Goal: Task Accomplishment & Management: Complete application form

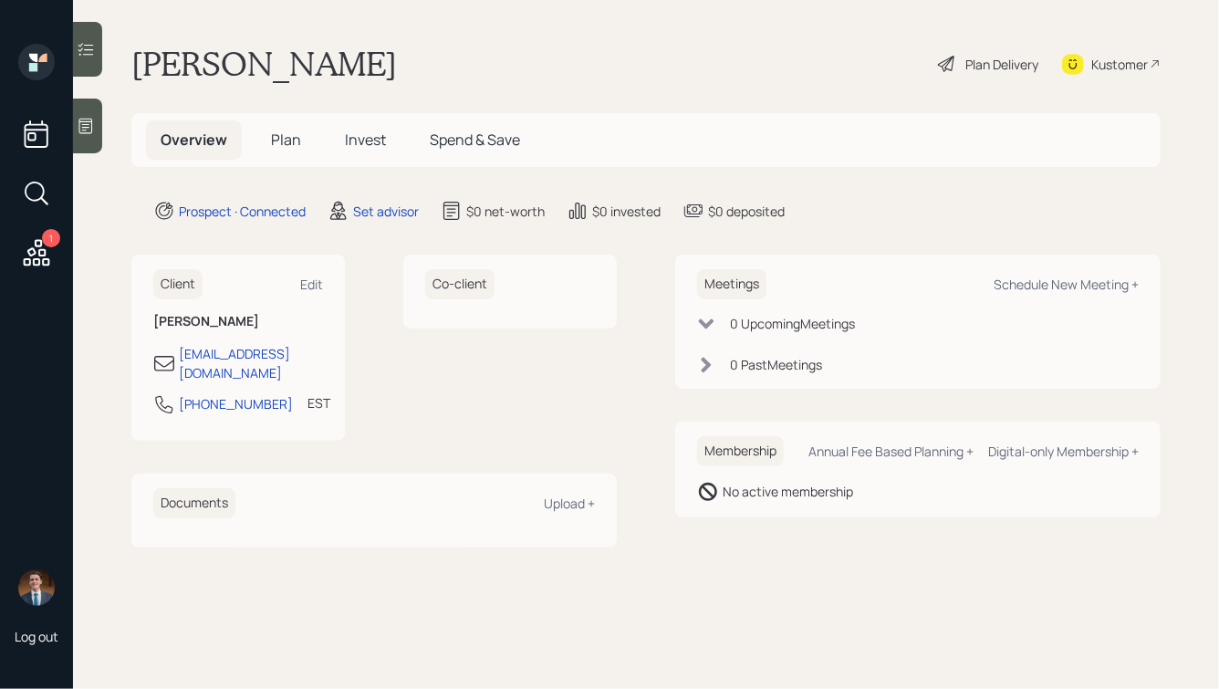
click at [89, 121] on icon at bounding box center [86, 127] width 14 height 16
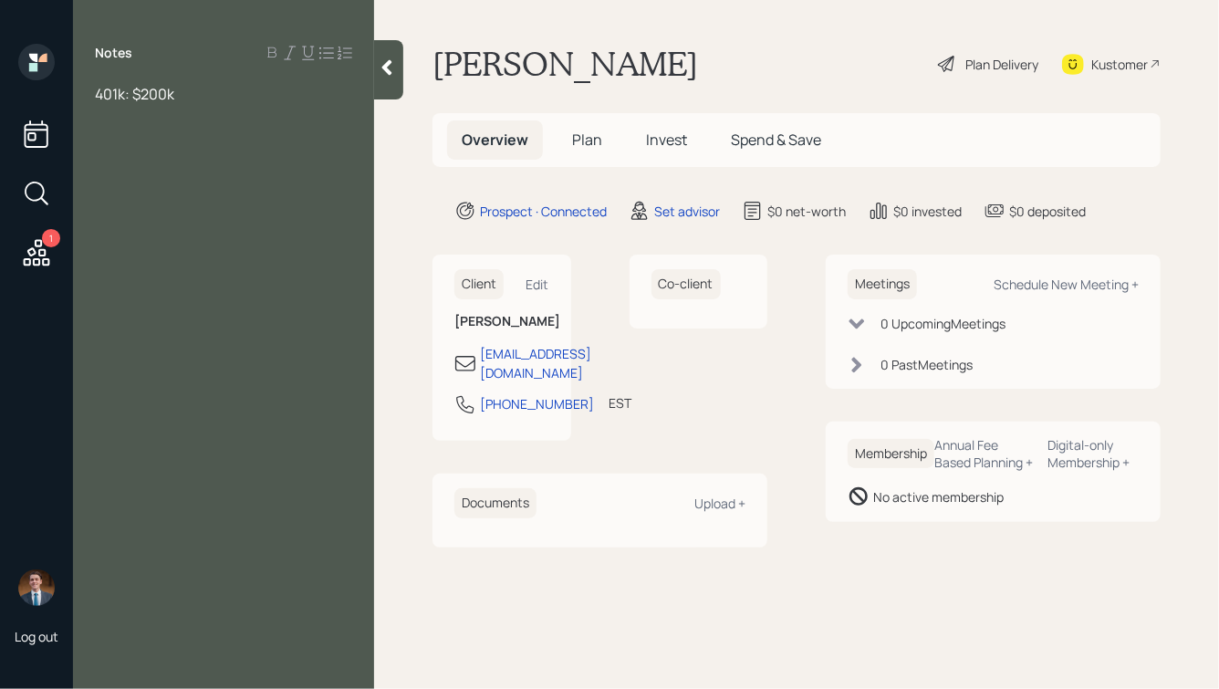
click at [98, 91] on span "401k: $200k" at bounding box center [134, 94] width 79 height 20
click at [189, 119] on div at bounding box center [223, 114] width 257 height 20
click at [183, 149] on div "SS:" at bounding box center [223, 154] width 257 height 20
click at [384, 64] on icon at bounding box center [387, 67] width 18 height 18
